Goal: Transaction & Acquisition: Purchase product/service

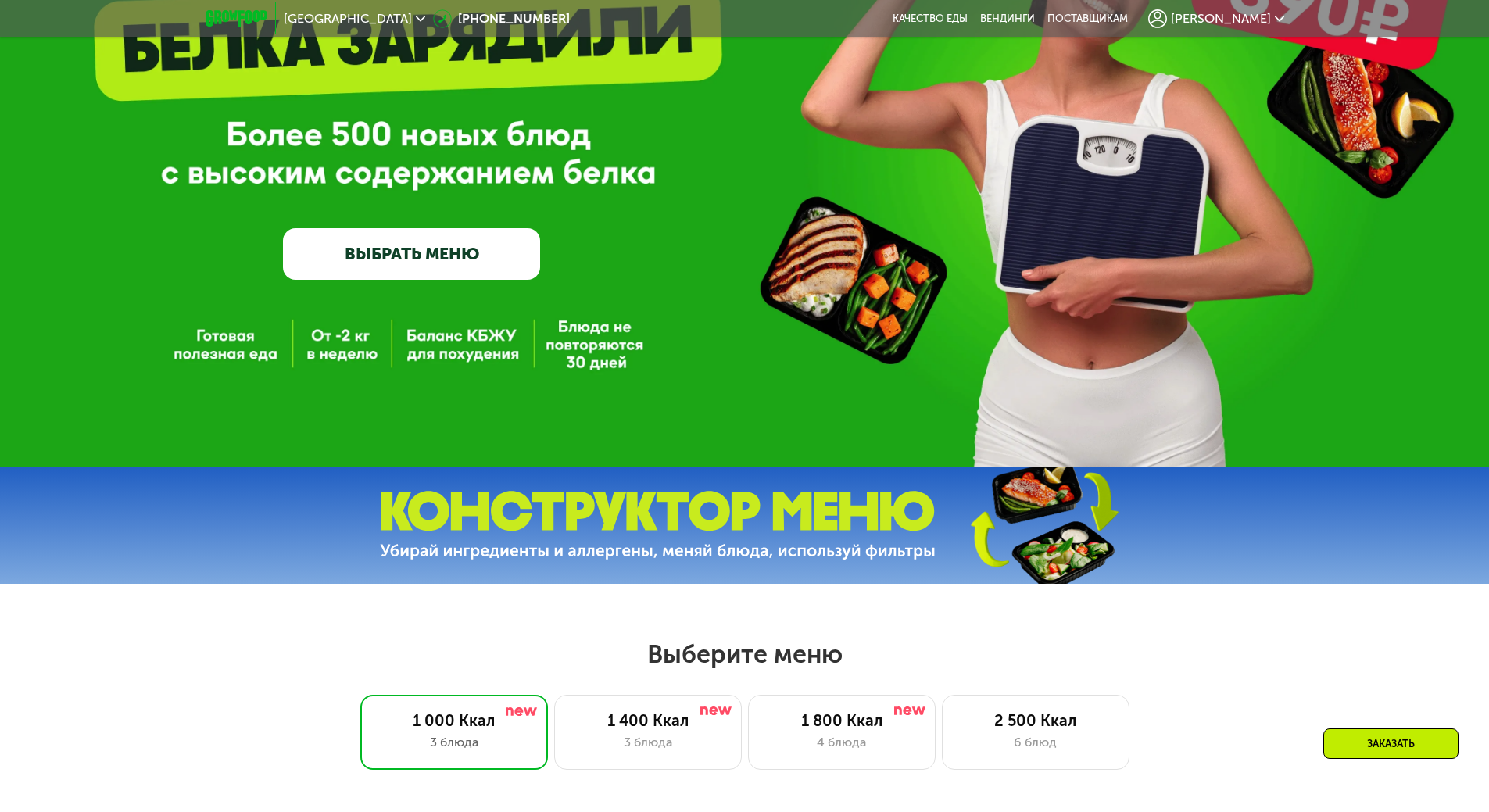
scroll to position [234, 0]
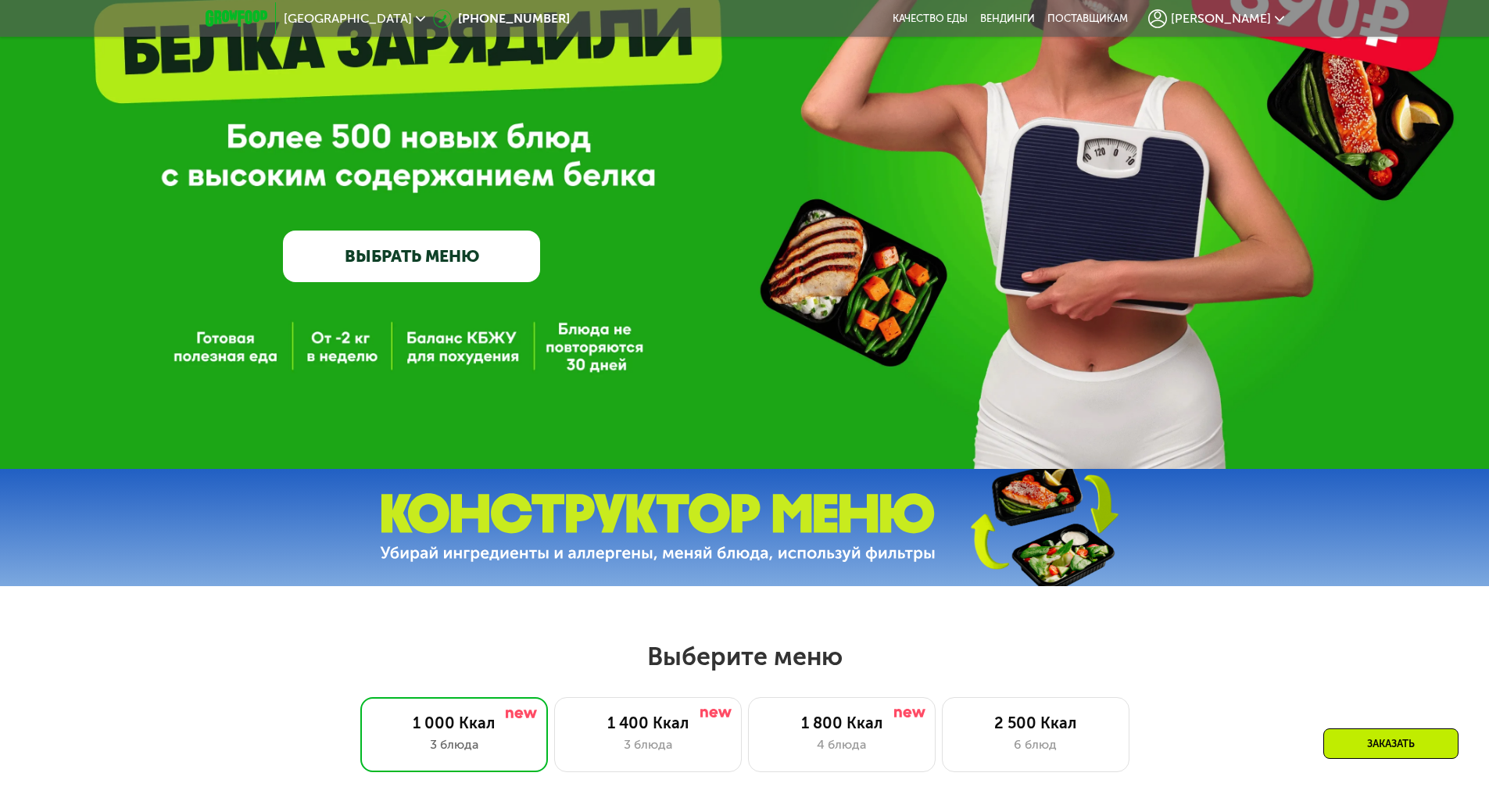
click at [1168, 21] on icon at bounding box center [1158, 19] width 19 height 19
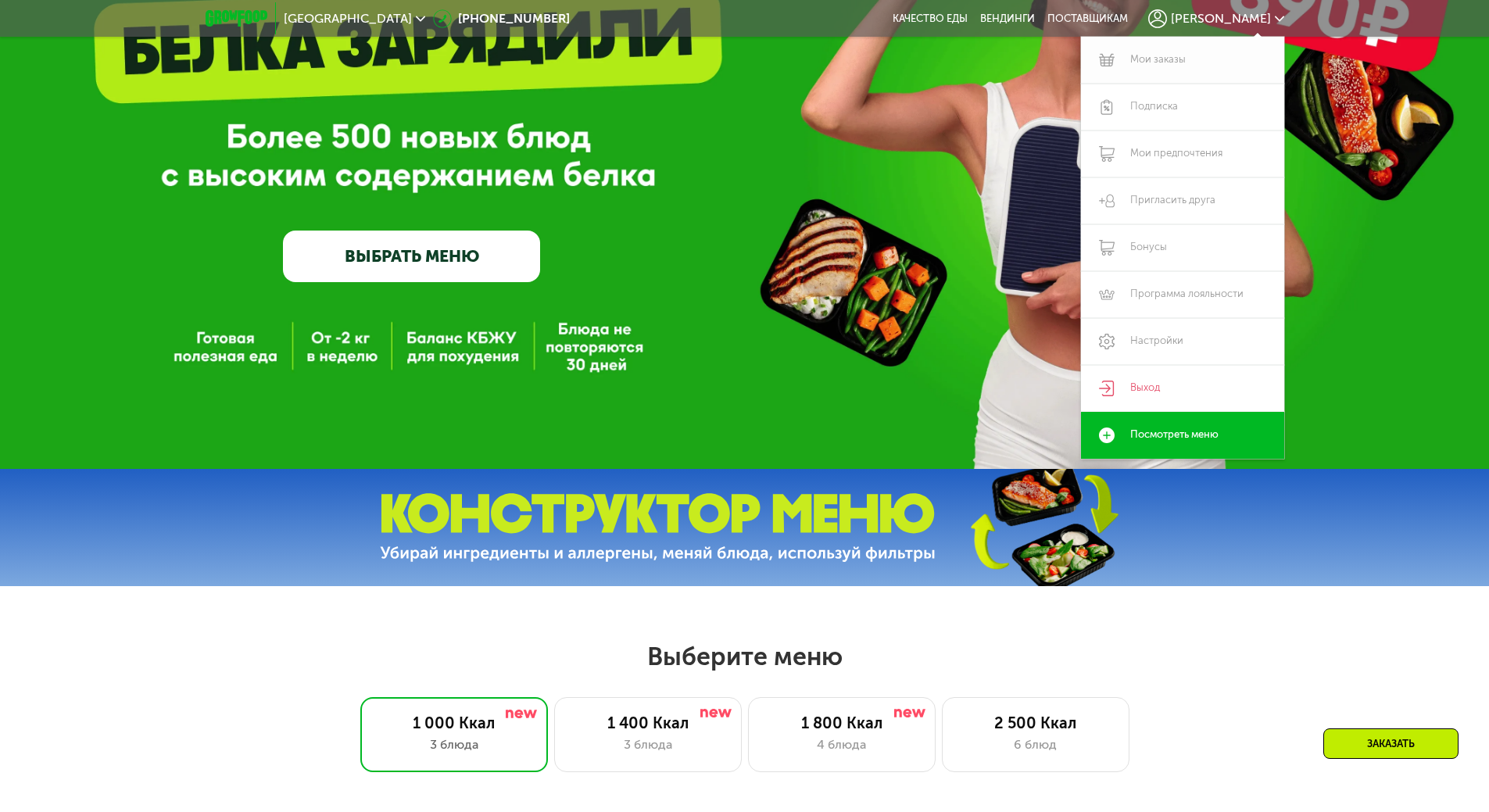
click at [1182, 62] on link "Мои заказы" at bounding box center [1183, 60] width 203 height 47
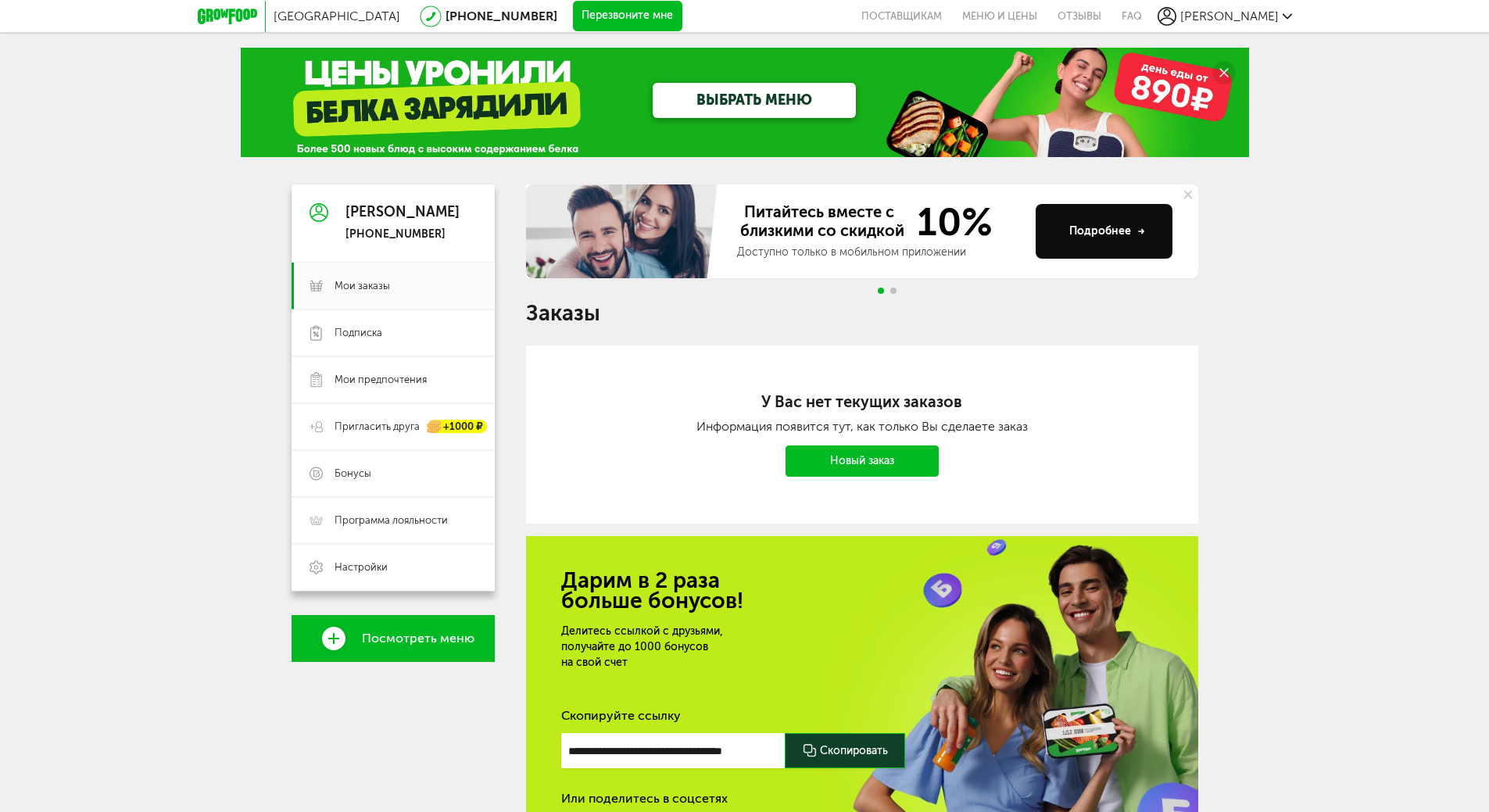
click at [867, 460] on link "Новый заказ" at bounding box center [862, 460] width 153 height 31
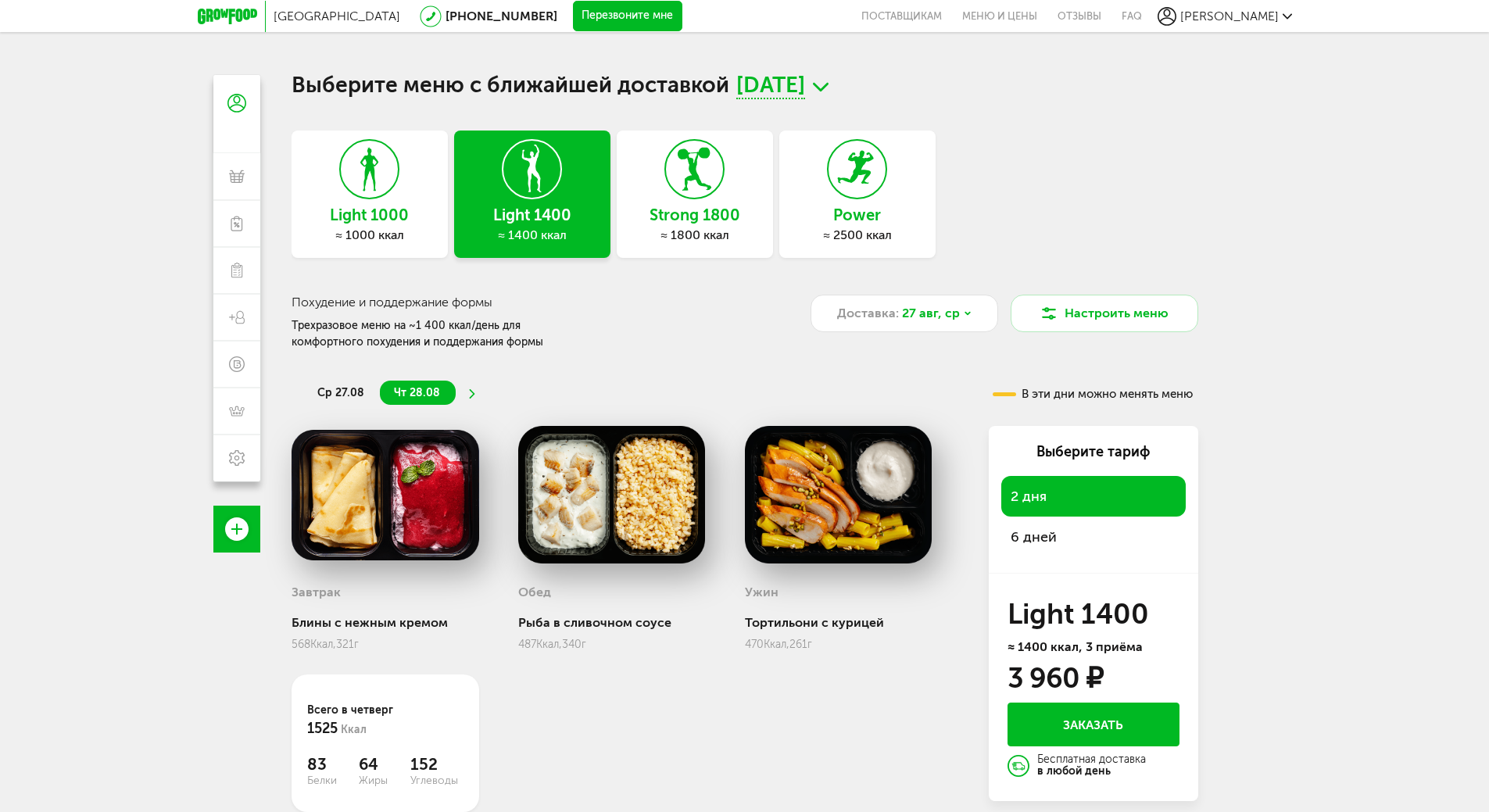
click at [325, 389] on span "ср 27.08" at bounding box center [341, 393] width 47 height 13
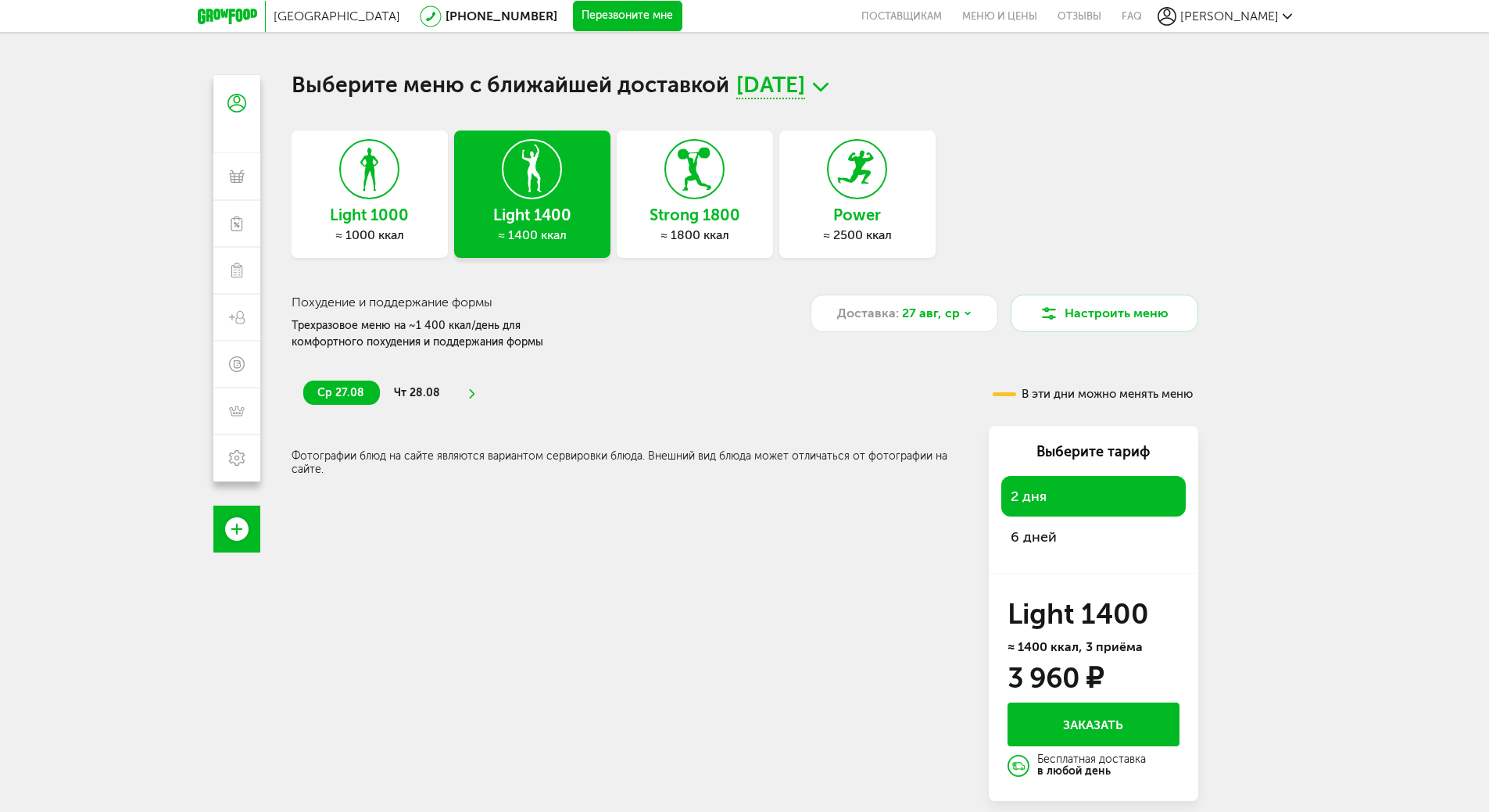
click at [402, 213] on h3 "Light 1000" at bounding box center [369, 215] width 156 height 17
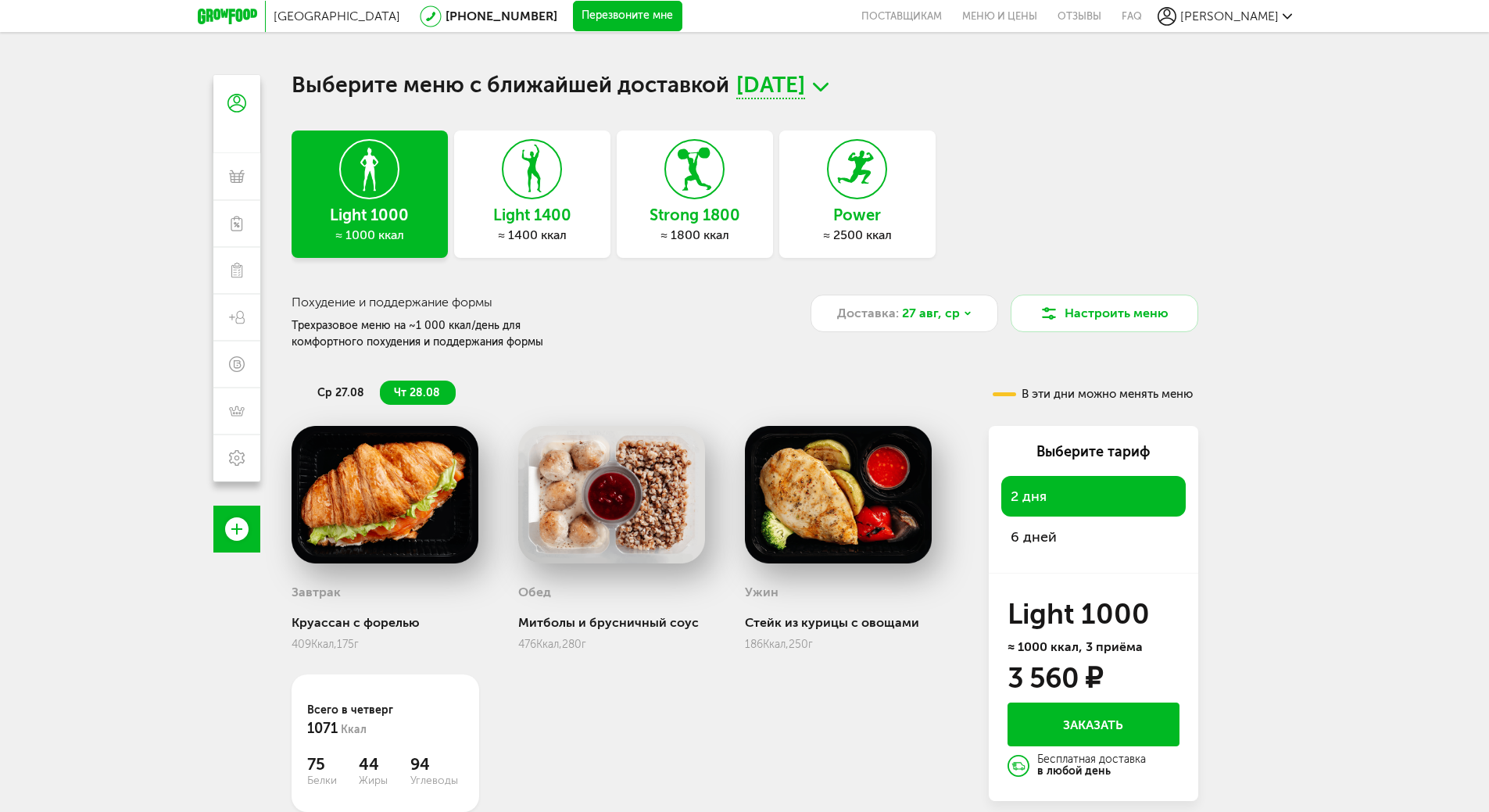
click at [1025, 537] on span "6 дней" at bounding box center [1034, 537] width 46 height 17
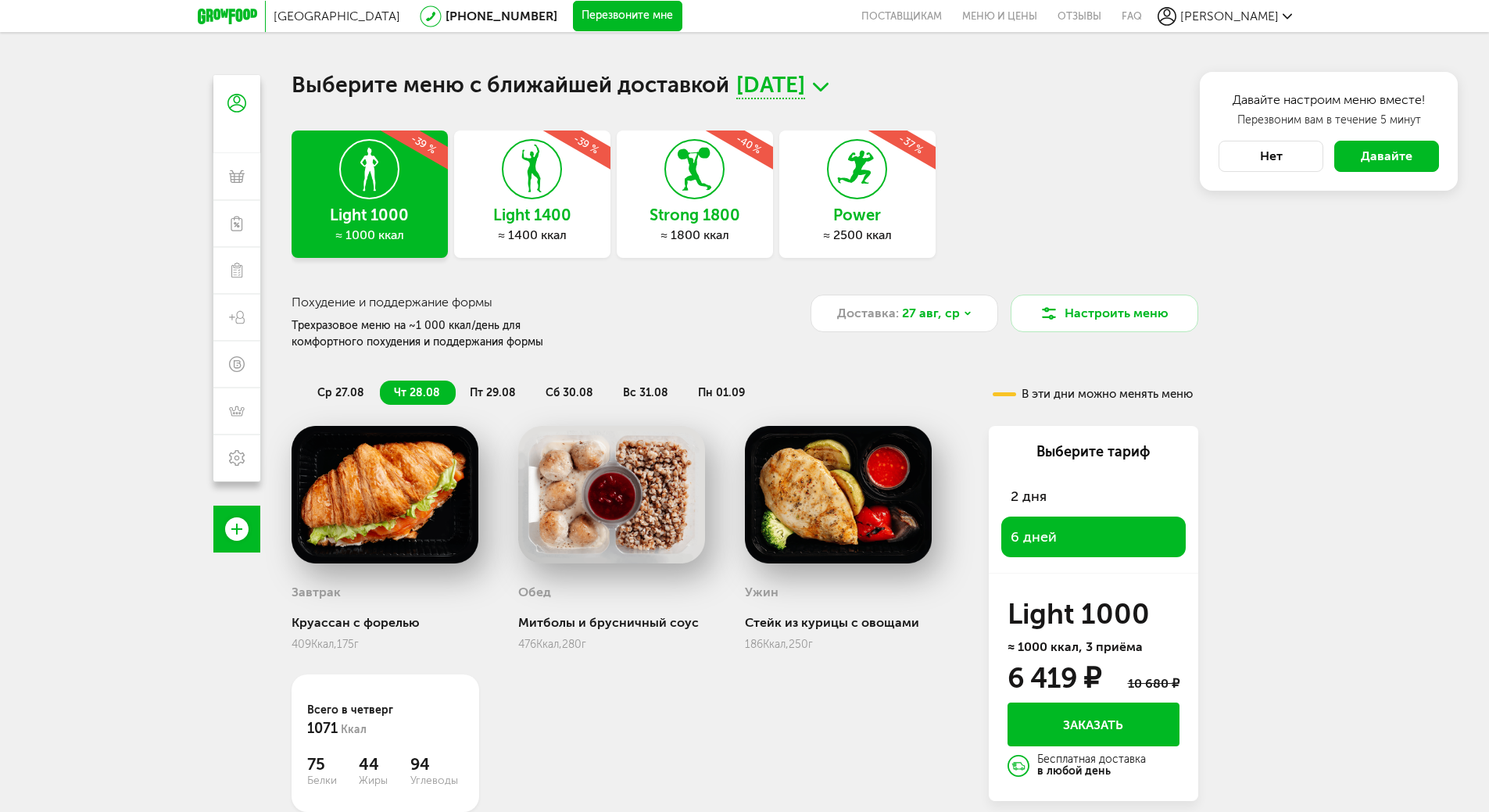
click at [1258, 148] on button "Нет" at bounding box center [1272, 156] width 105 height 31
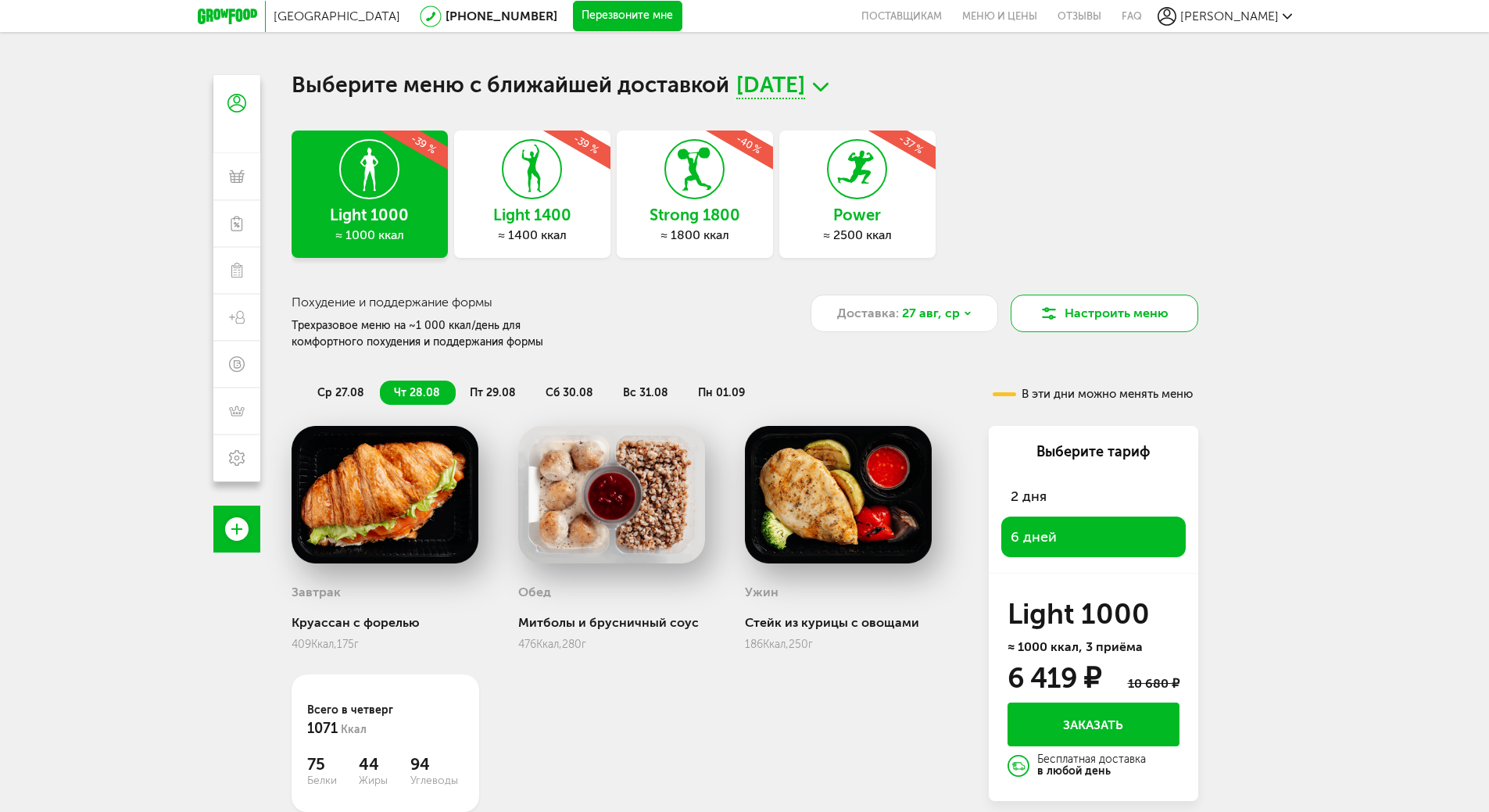
click at [1063, 318] on button "Настроить меню" at bounding box center [1105, 313] width 187 height 37
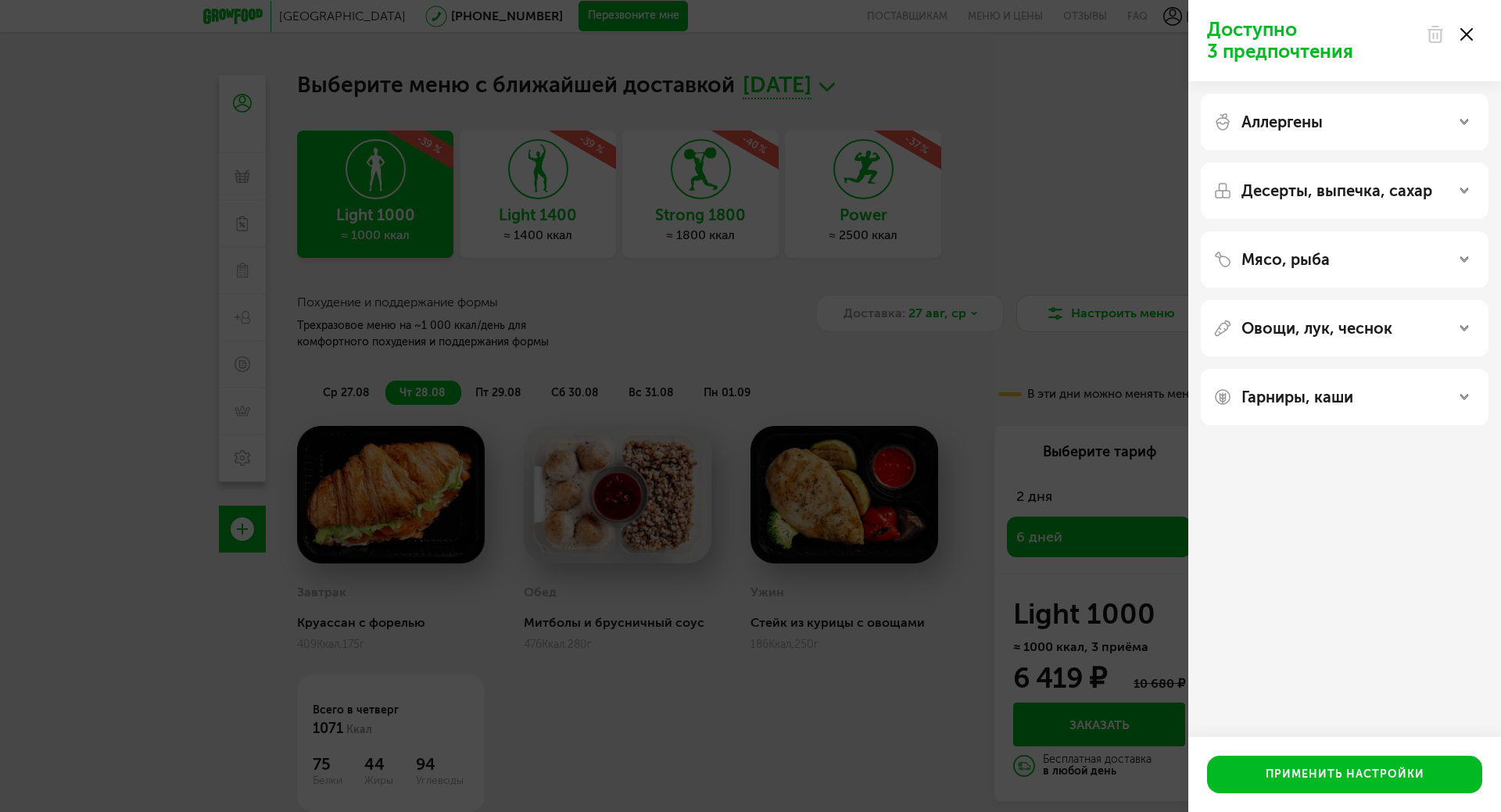
click at [1443, 122] on div "Аллергены" at bounding box center [1345, 122] width 263 height 19
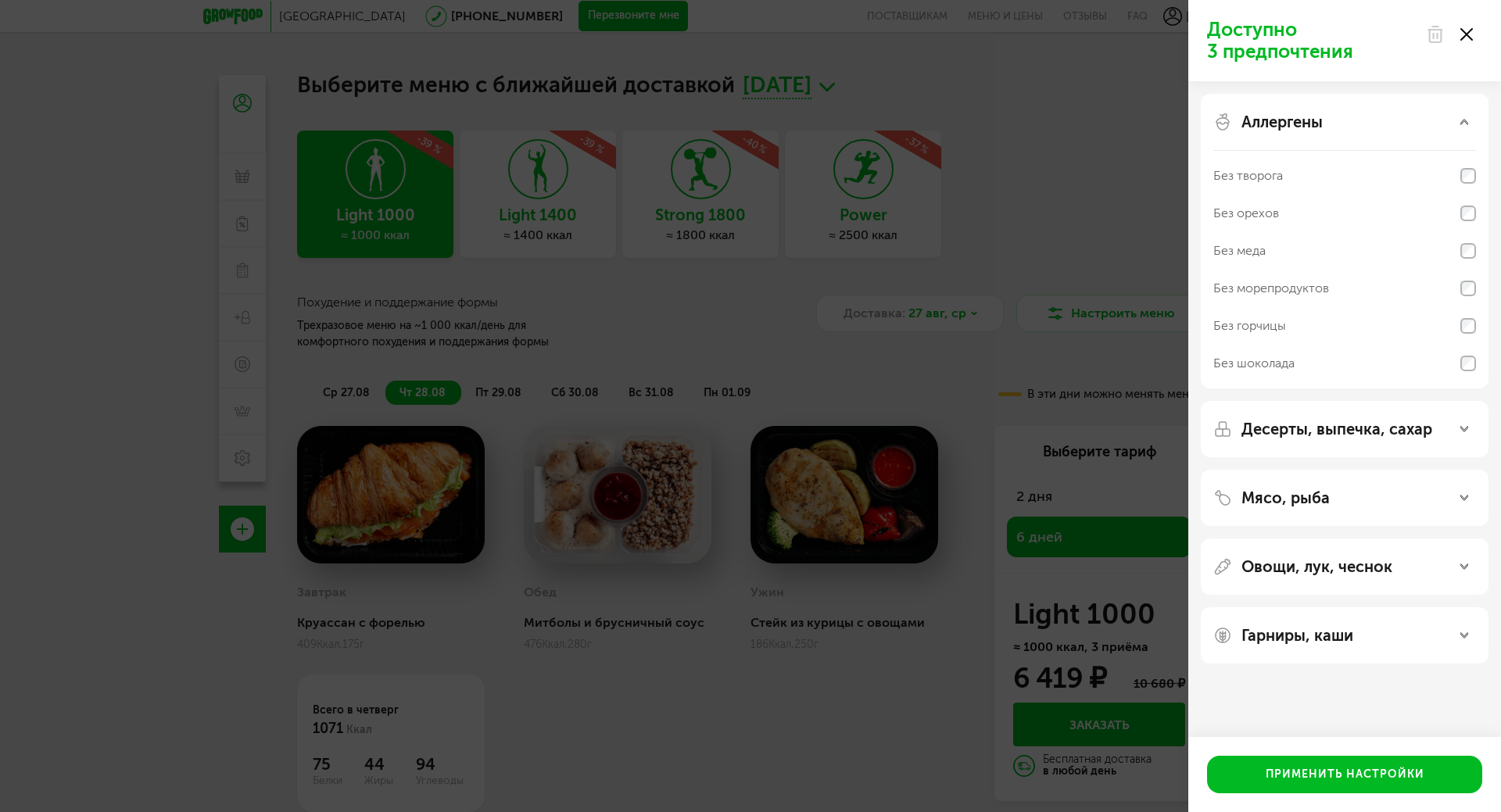
click at [1392, 433] on p "Десерты, выпечка, сахар" at bounding box center [1337, 429] width 191 height 19
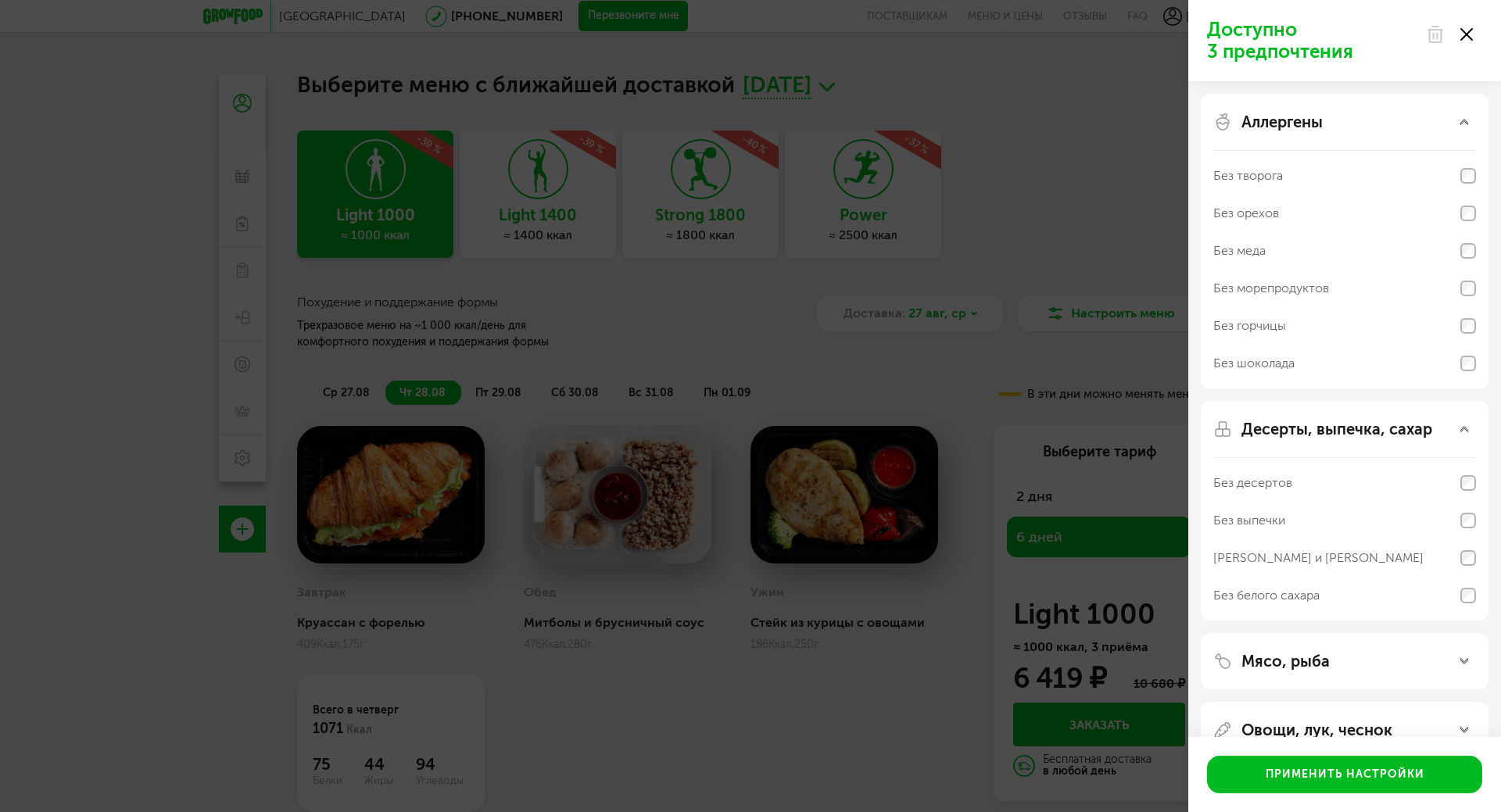
click at [1464, 603] on div "Без белого сахара" at bounding box center [1345, 595] width 263 height 37
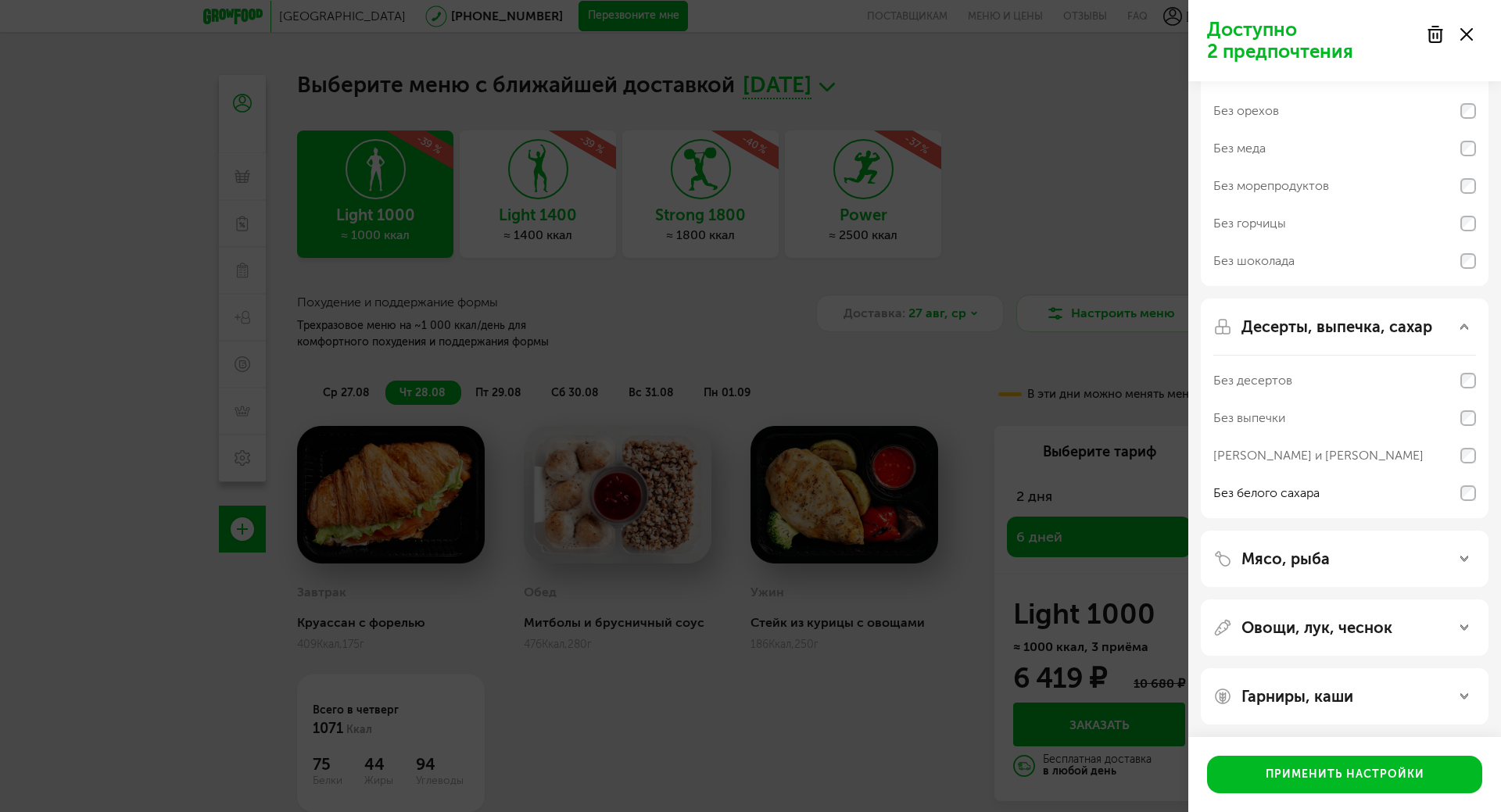
scroll to position [106, 0]
click at [1450, 564] on div "Мясо, рыба" at bounding box center [1345, 556] width 263 height 19
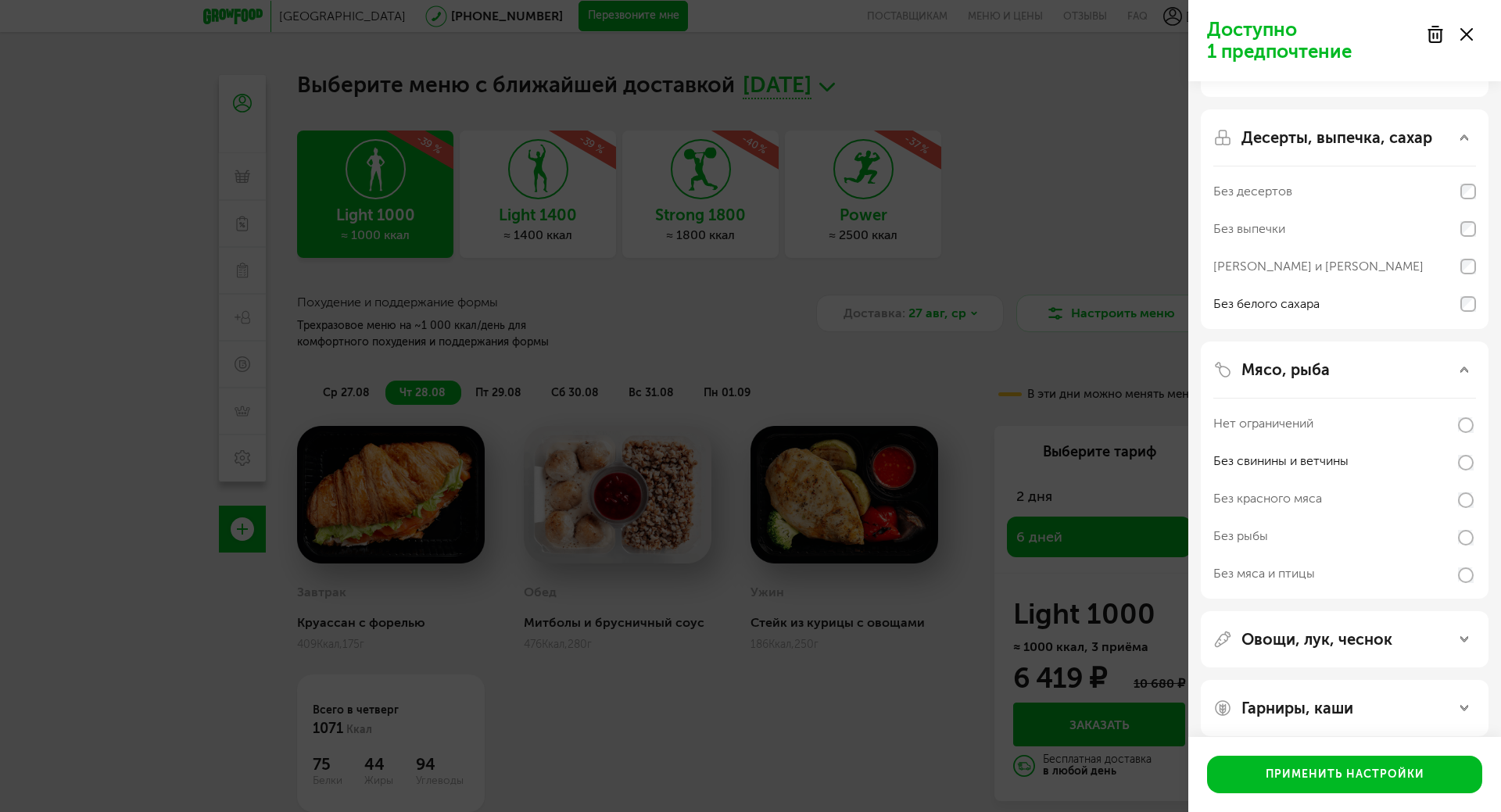
scroll to position [306, 0]
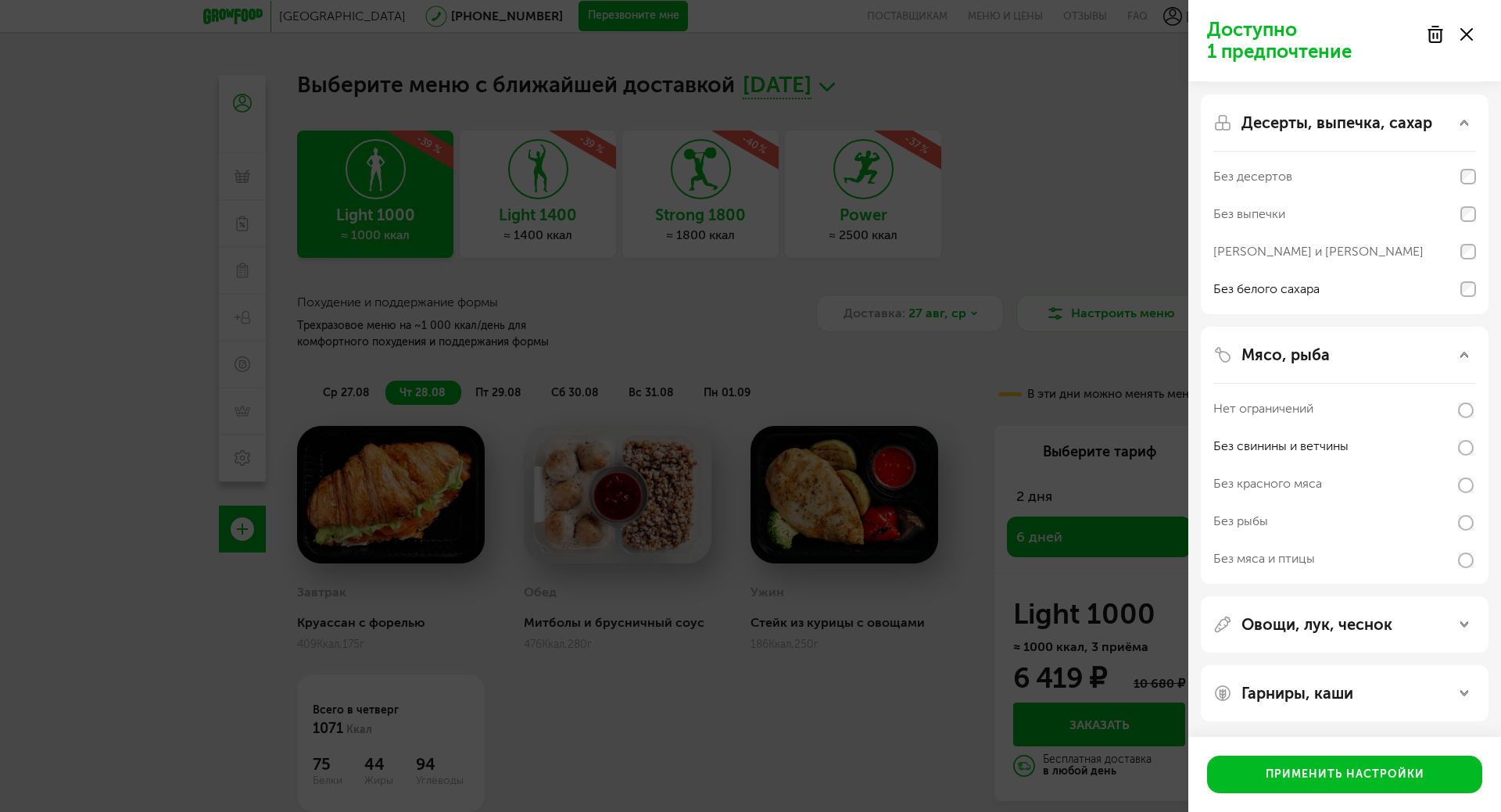
click at [1402, 623] on div "Овощи, лук, чеснок" at bounding box center [1345, 625] width 263 height 19
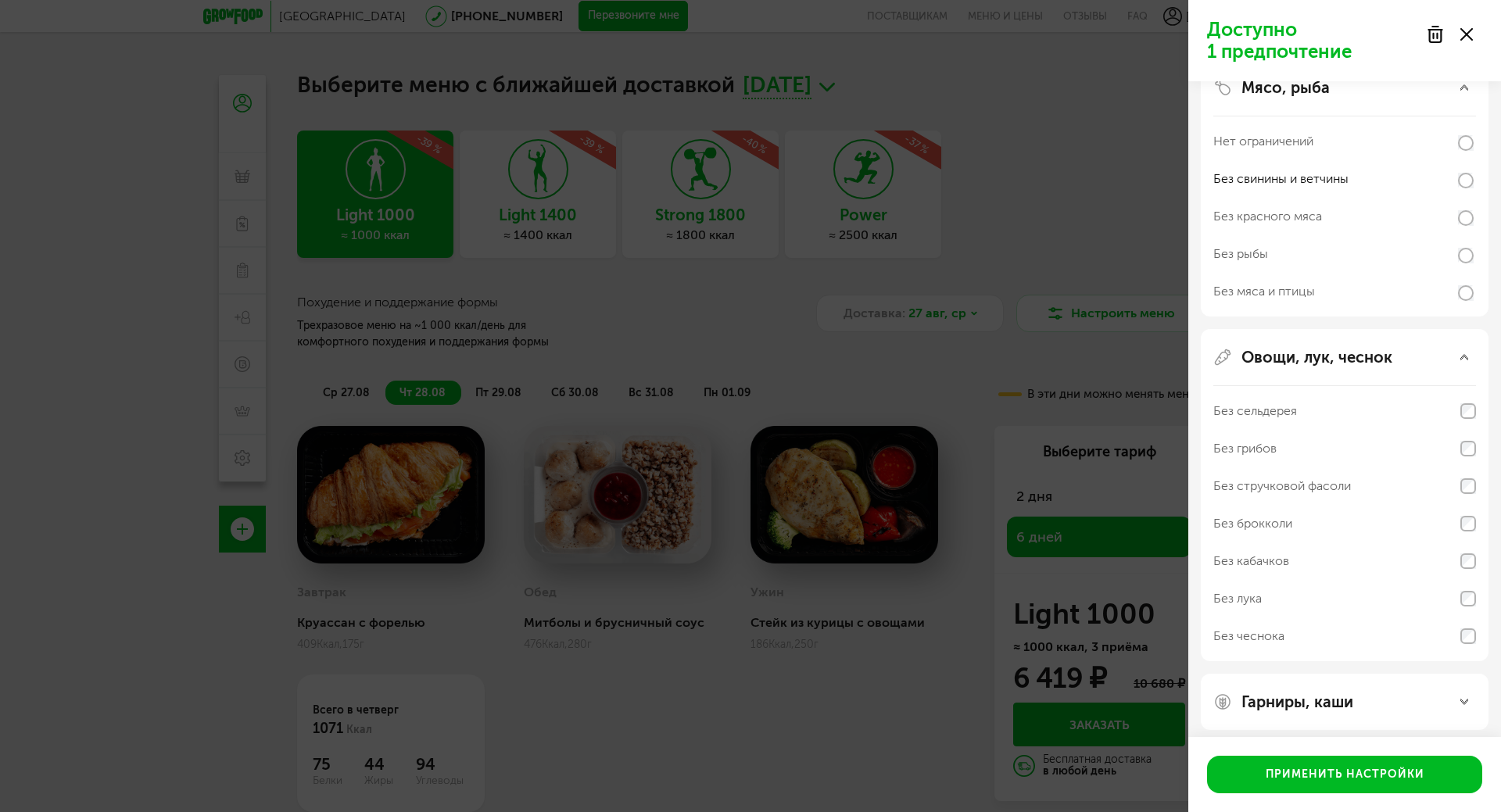
scroll to position [583, 0]
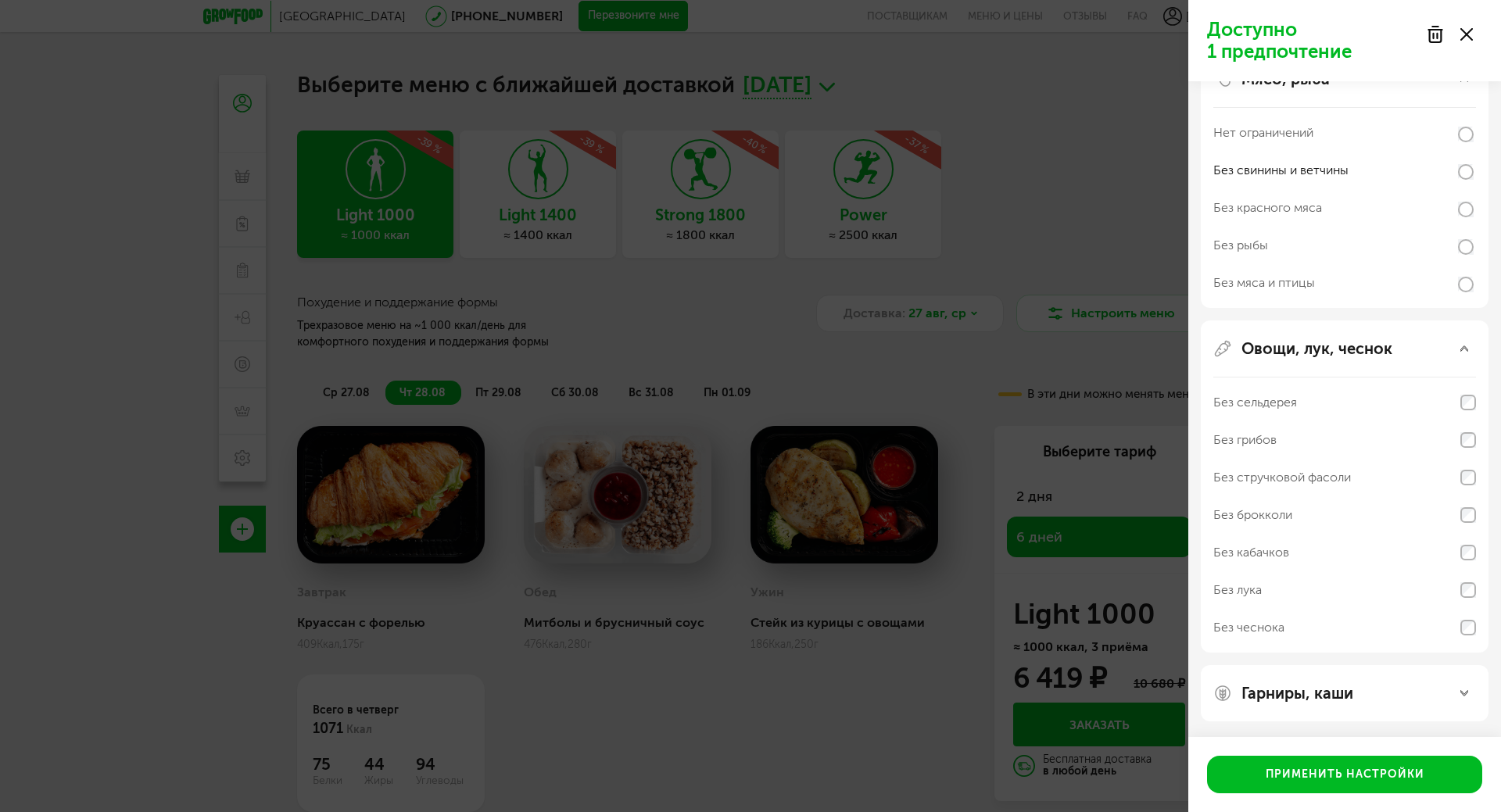
click at [1359, 699] on div "Гарниры, каши" at bounding box center [1345, 694] width 263 height 19
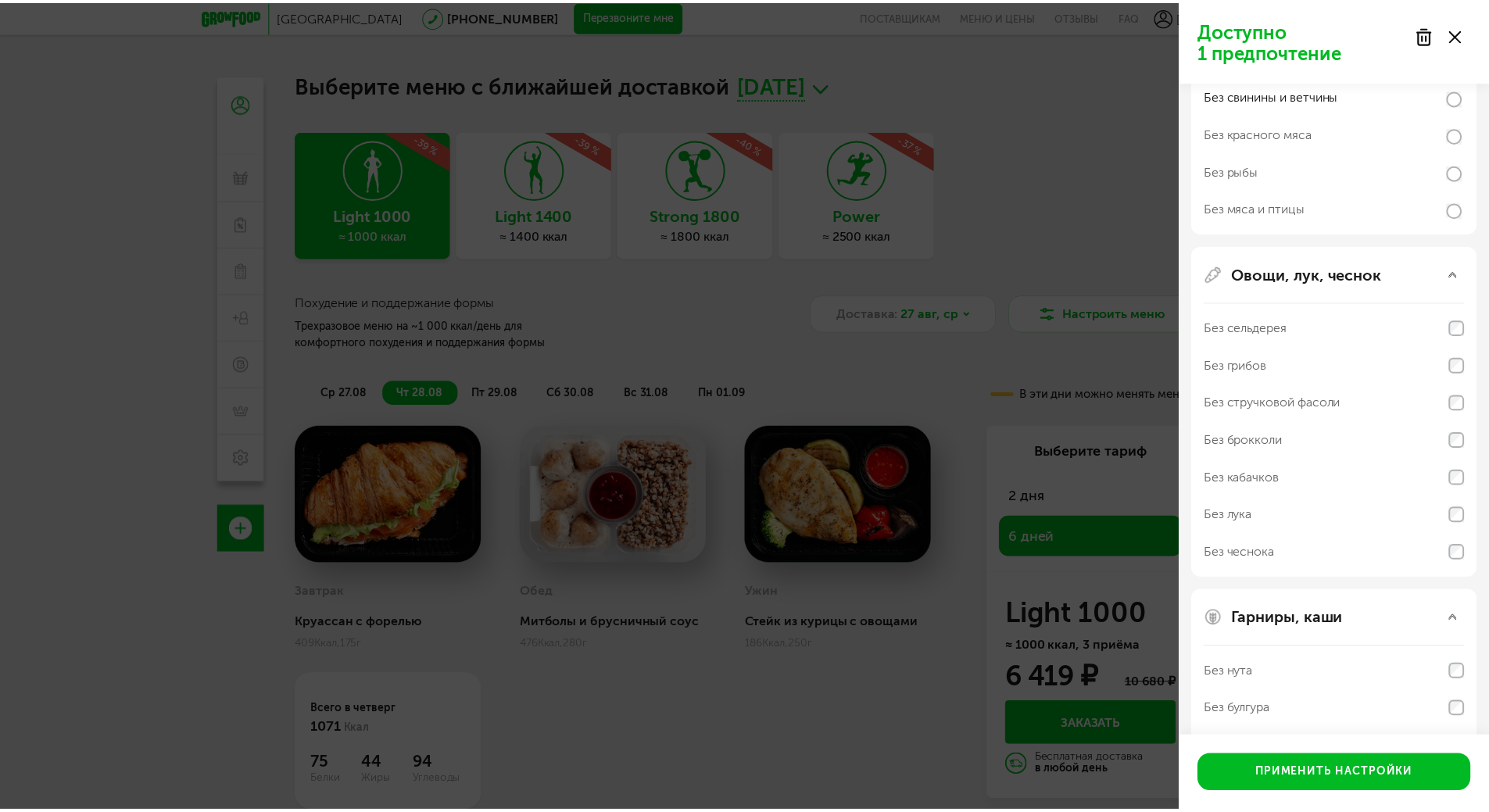
scroll to position [783, 0]
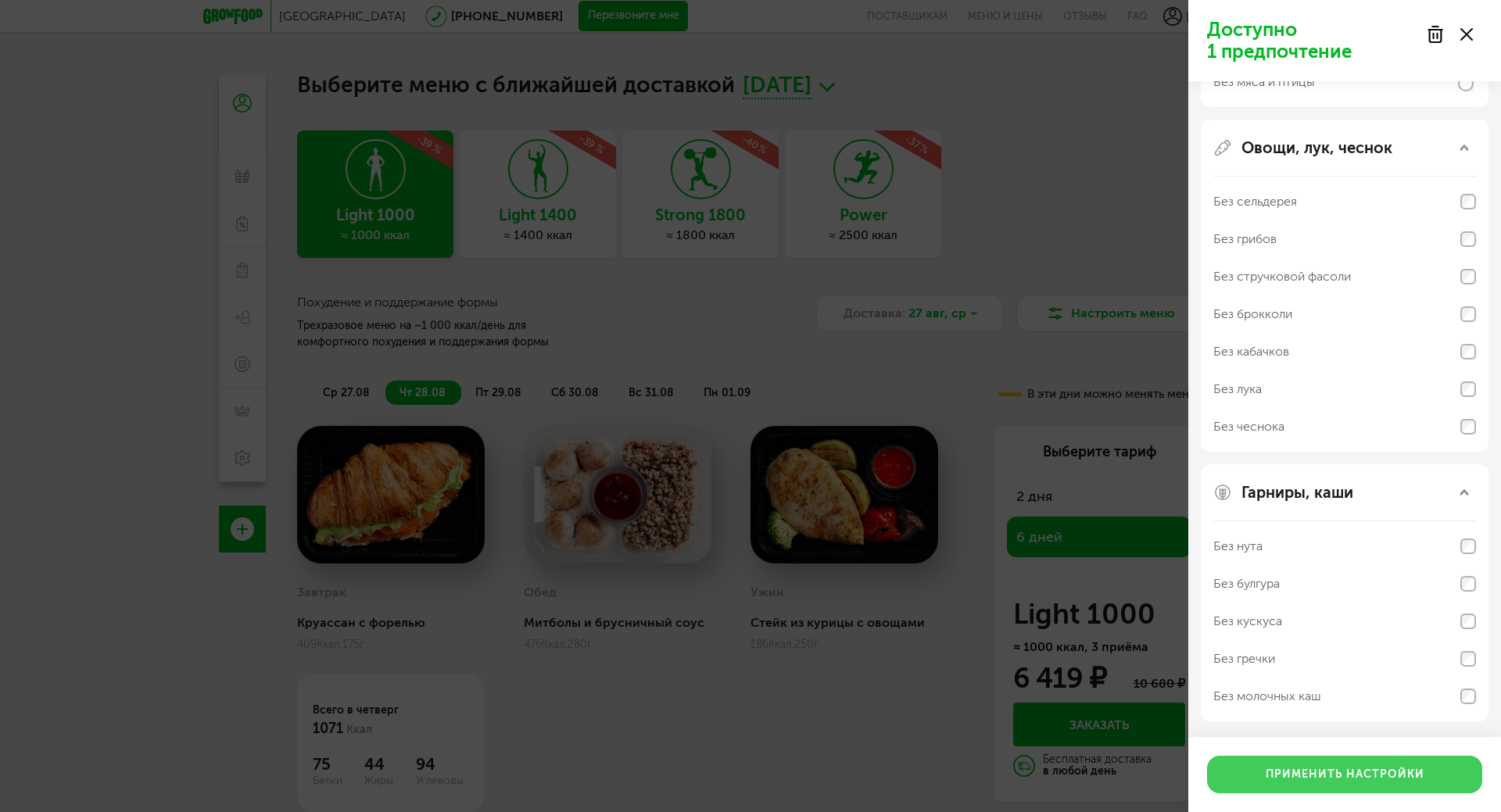
click at [1360, 773] on button "Применить настройки" at bounding box center [1345, 774] width 275 height 37
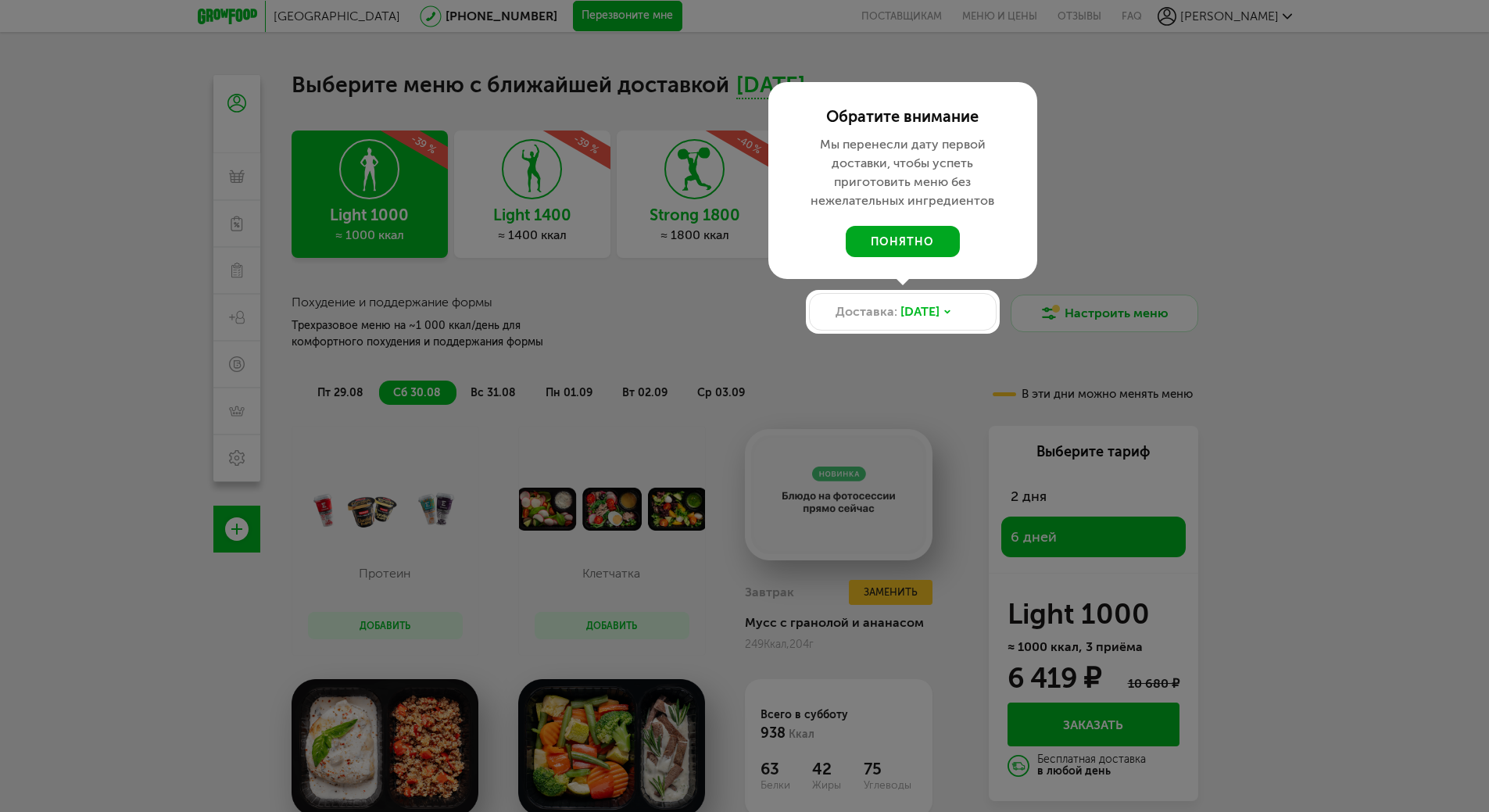
click at [895, 241] on button "понятно" at bounding box center [903, 241] width 114 height 31
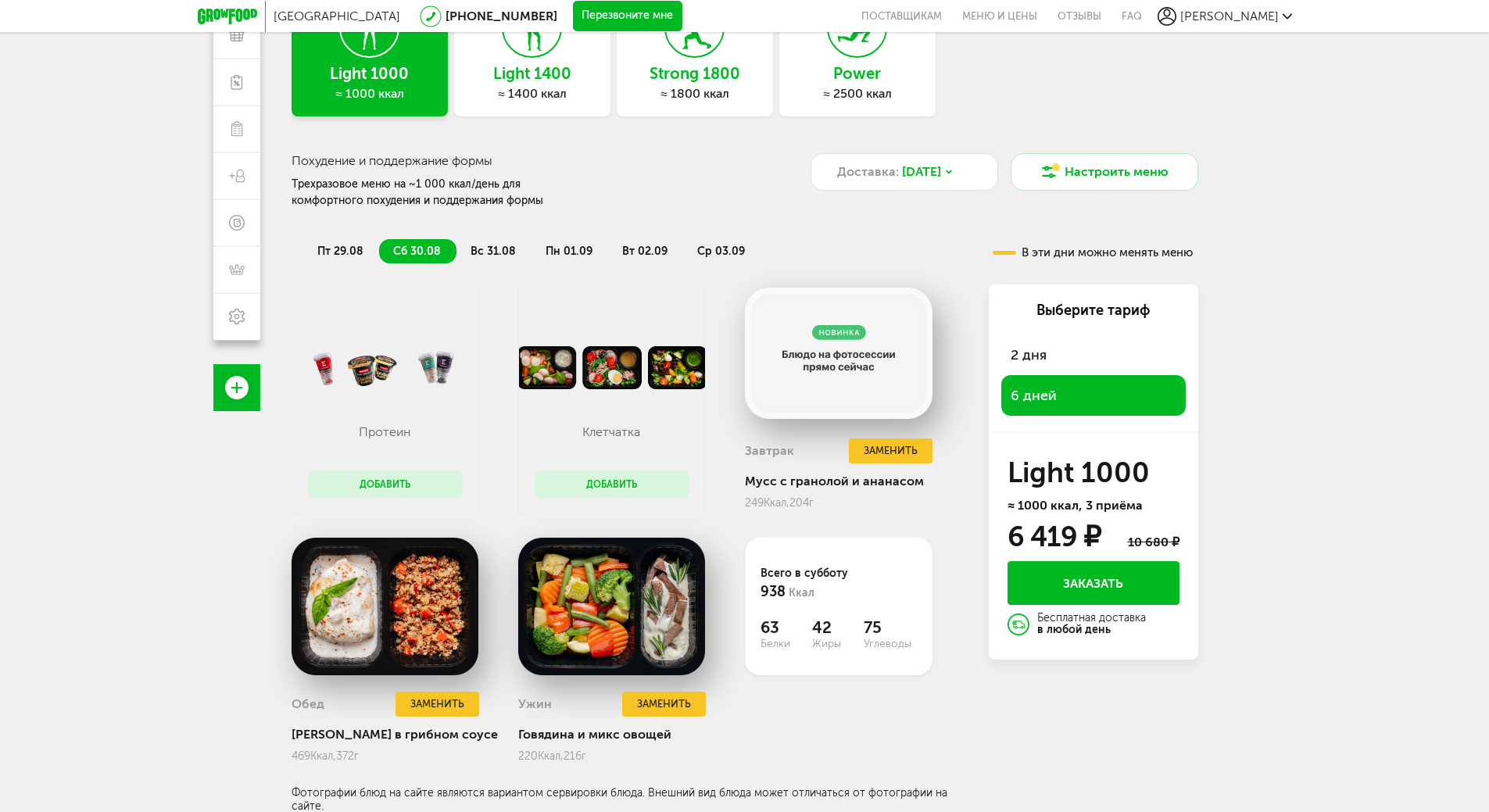
scroll to position [142, 0]
click at [322, 247] on span "пт 29.08" at bounding box center [341, 250] width 46 height 13
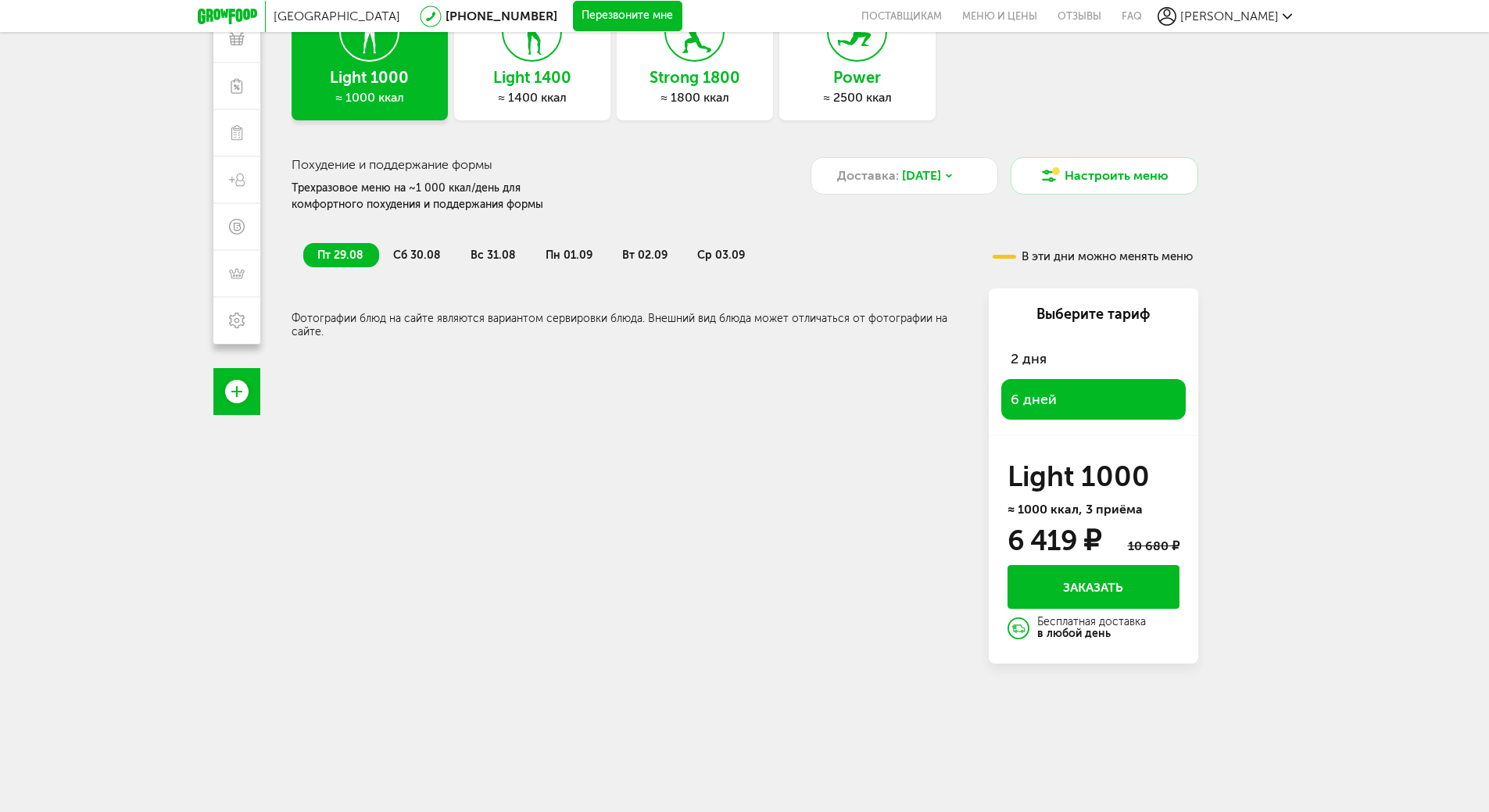
scroll to position [60, 0]
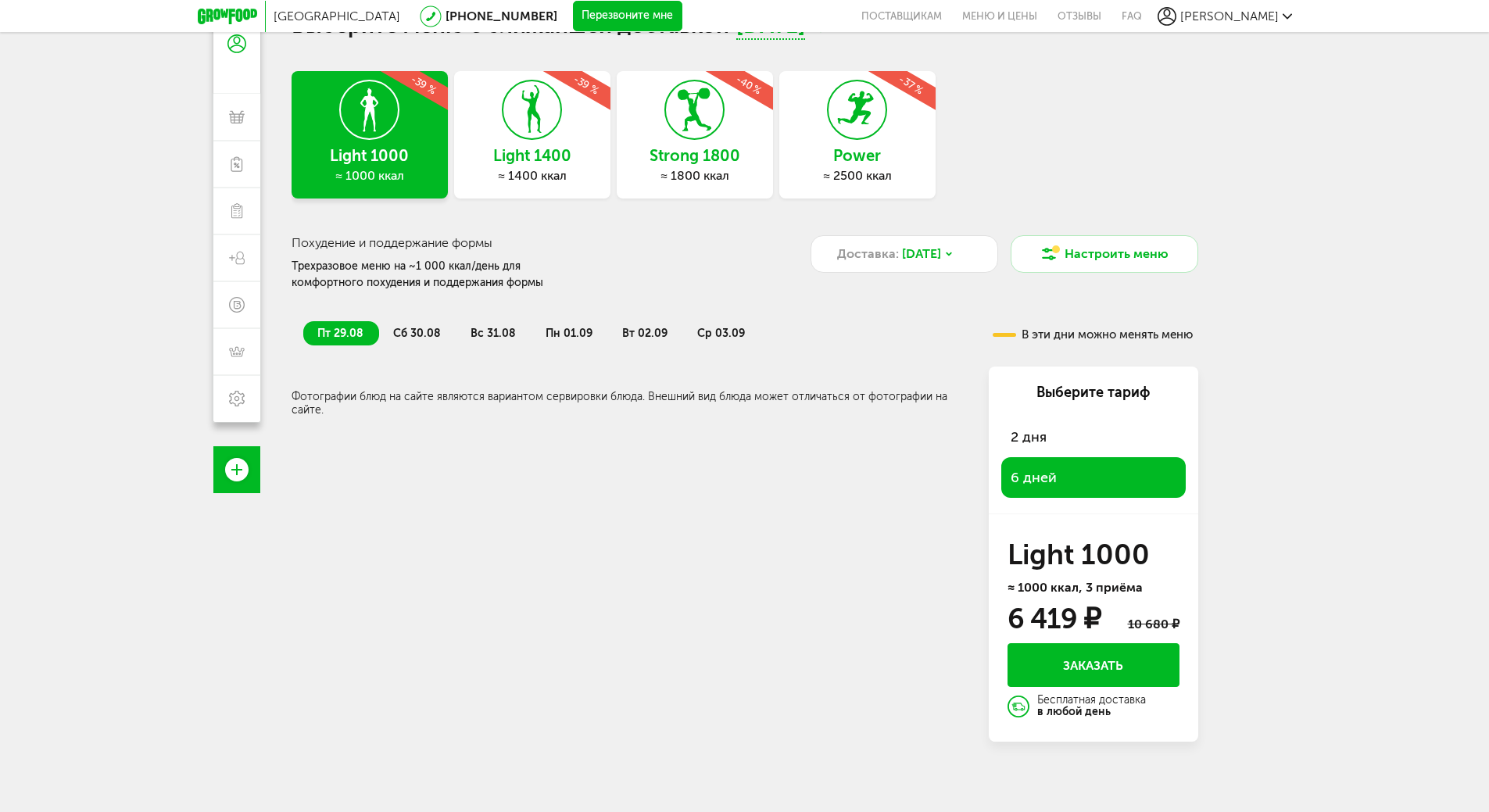
click at [403, 328] on span "сб 30.08" at bounding box center [417, 333] width 48 height 13
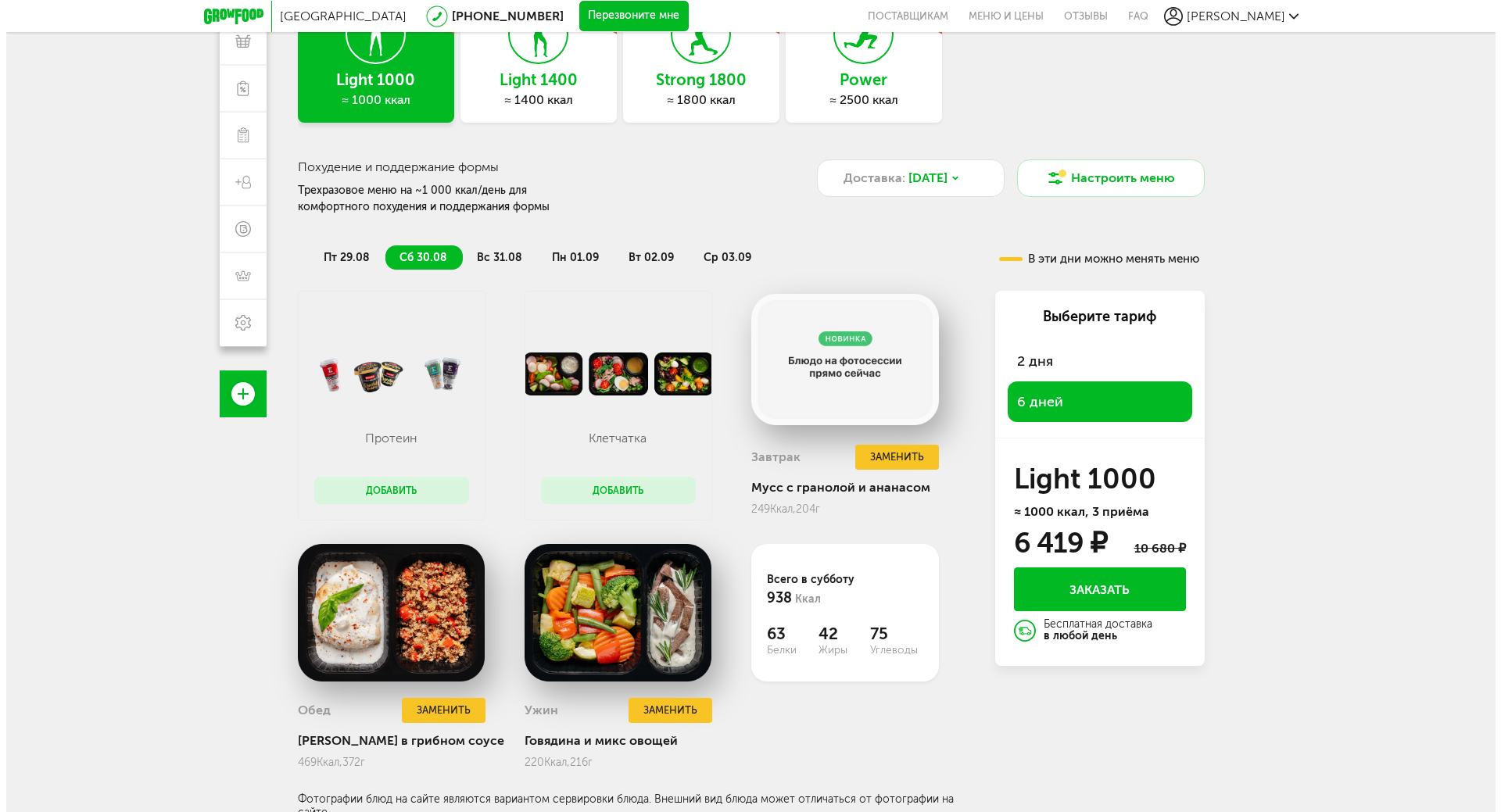
scroll to position [142, 0]
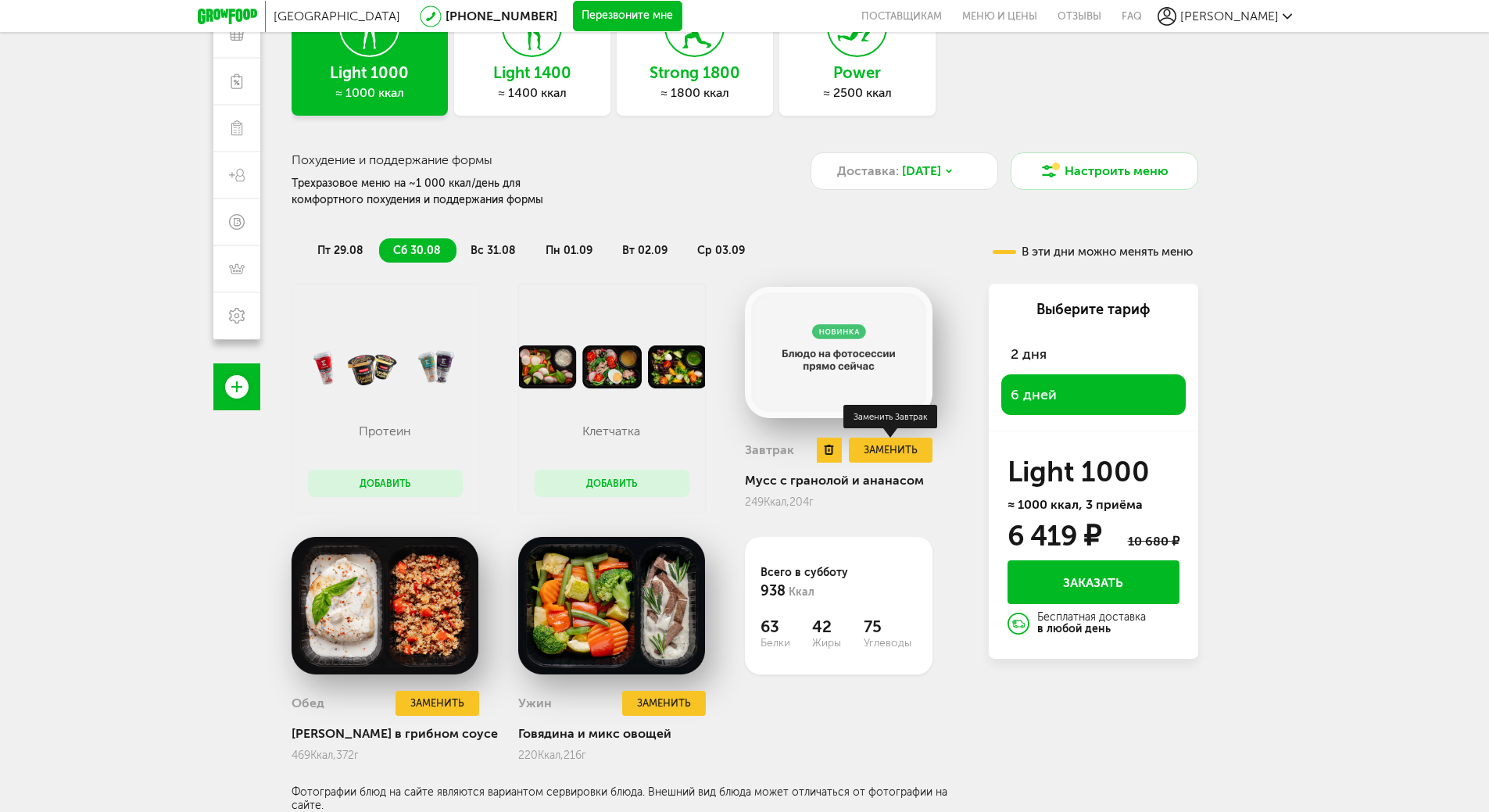
click at [866, 457] on button "Заменить" at bounding box center [891, 451] width 83 height 26
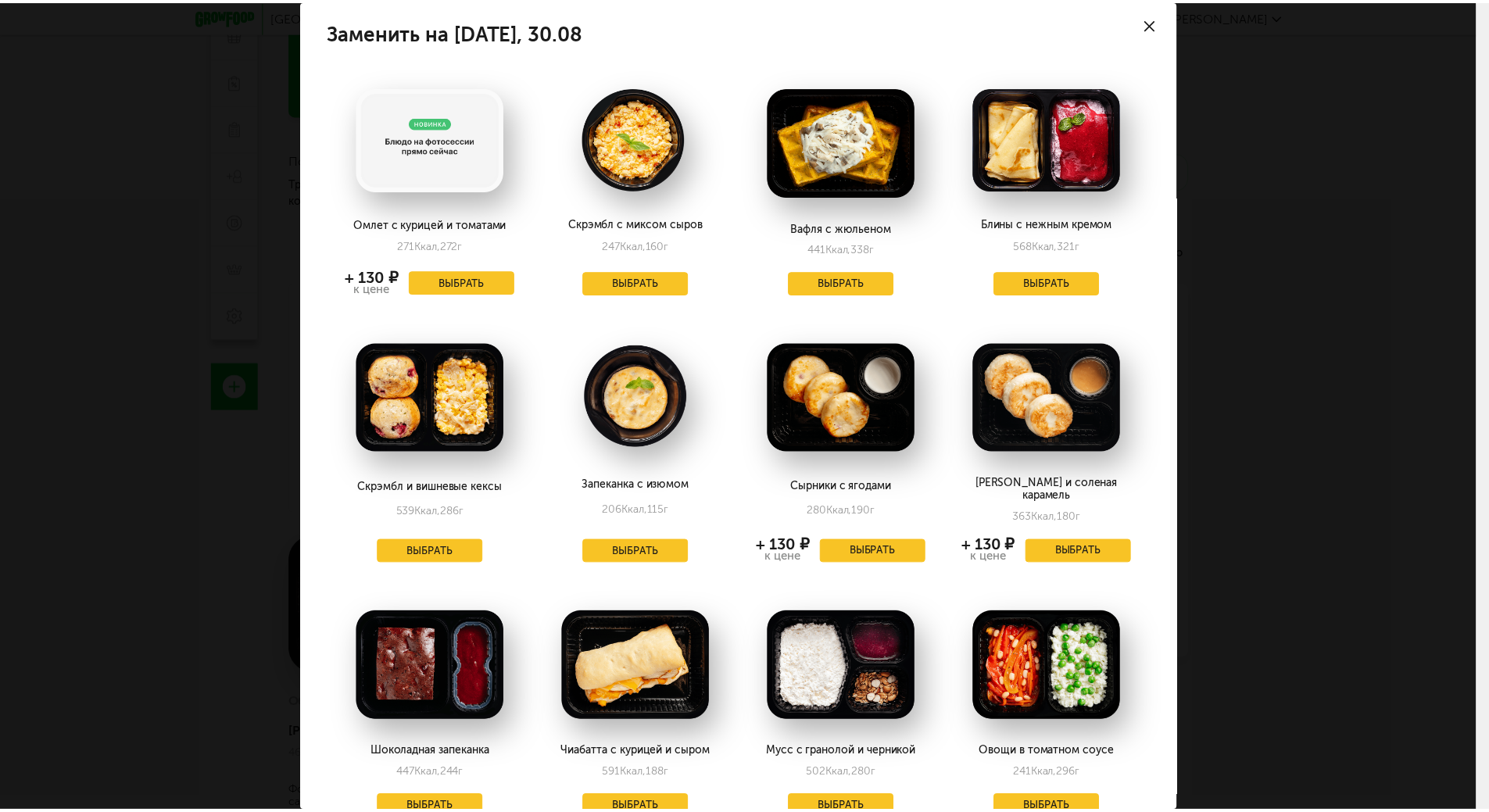
scroll to position [0, 0]
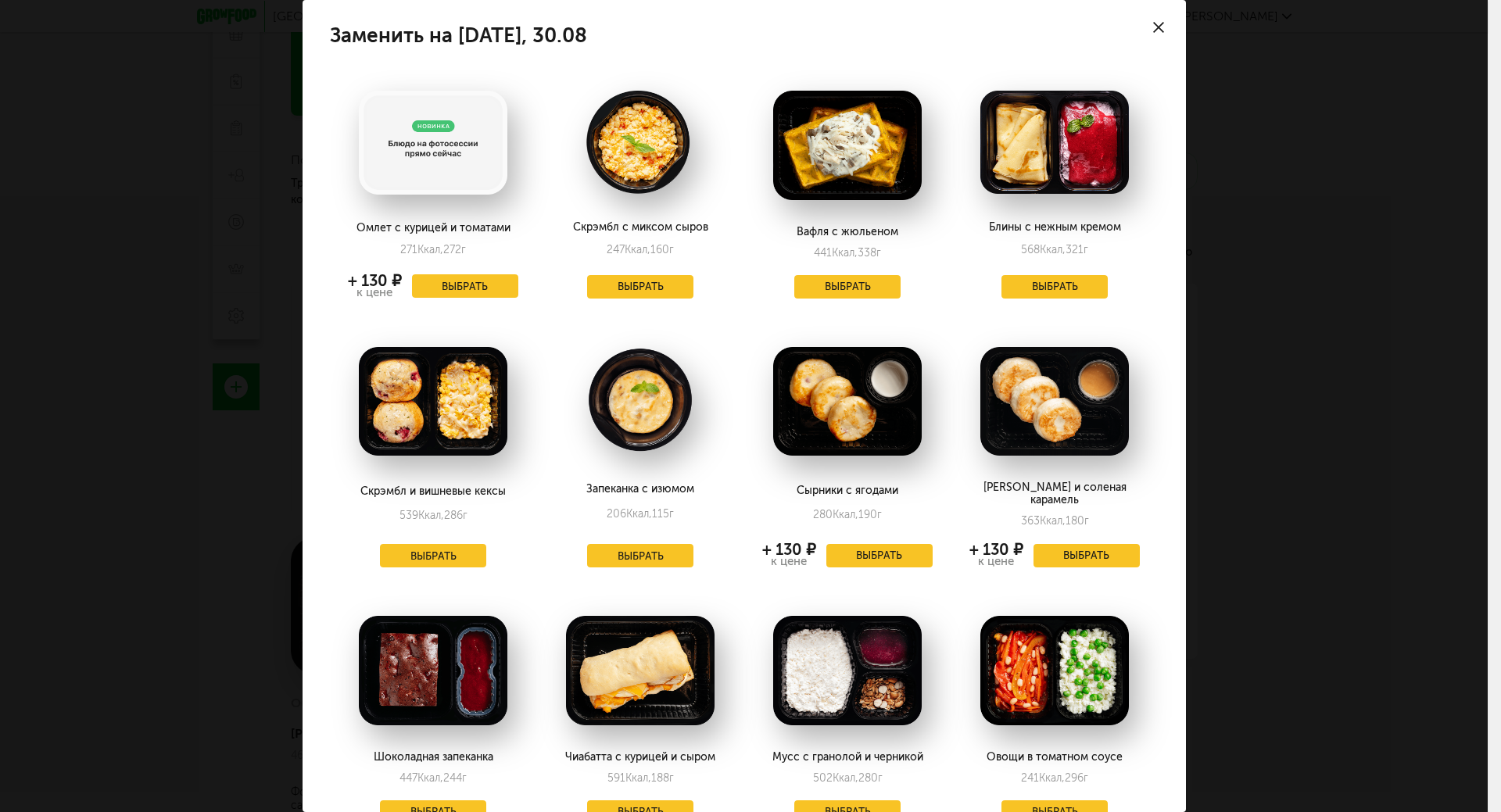
click at [1153, 25] on use at bounding box center [1159, 28] width 11 height 11
